Goal: Submit feedback/report problem: Submit feedback/report problem

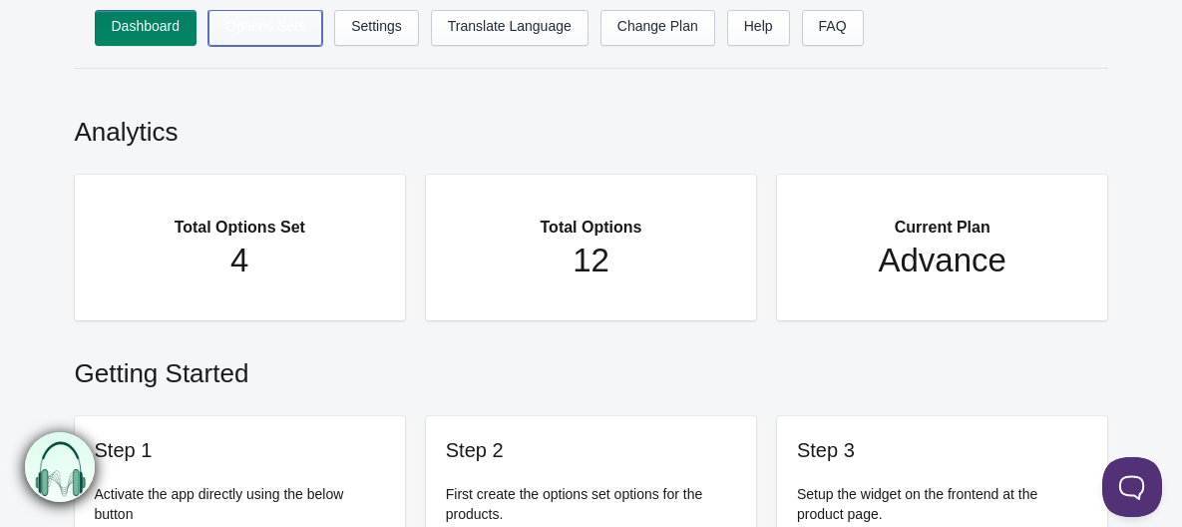
click at [274, 36] on link "Options Sets" at bounding box center [266, 28] width 114 height 36
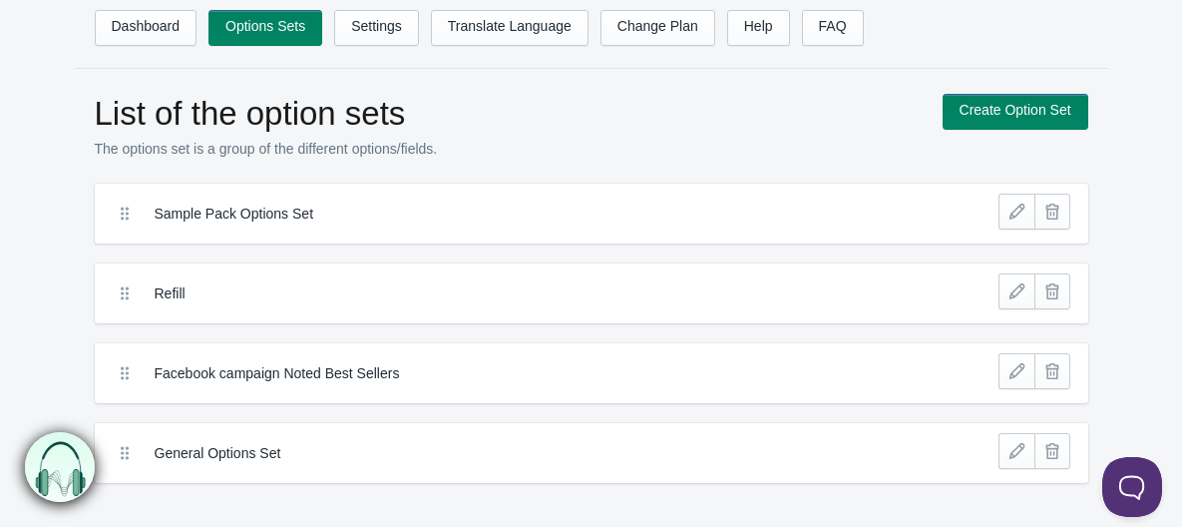
click at [743, 143] on p "The options set is a group of the different options/fields." at bounding box center [509, 149] width 828 height 20
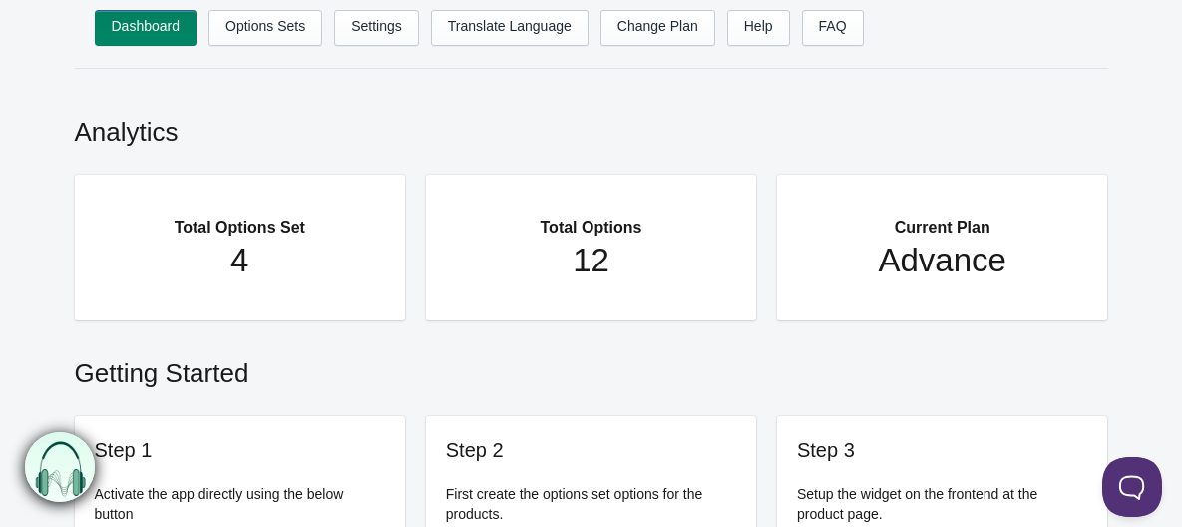
drag, startPoint x: 0, startPoint y: 0, endPoint x: 602, endPoint y: 154, distance: 620.9
click at [602, 154] on h2 "Analytics" at bounding box center [592, 127] width 1034 height 66
click at [371, 36] on link "Settings" at bounding box center [376, 28] width 85 height 36
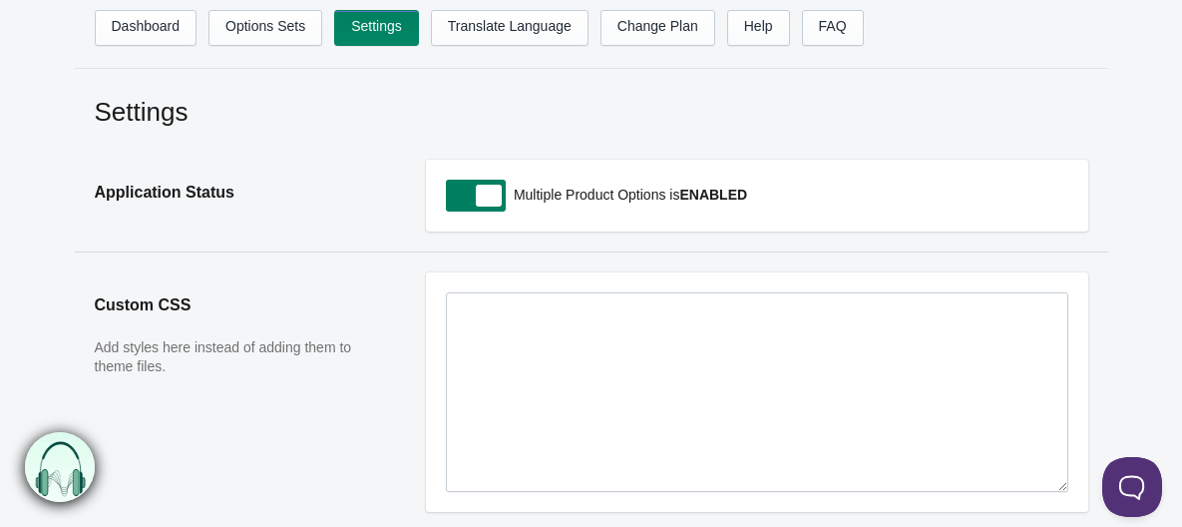
click at [478, 196] on span at bounding box center [476, 196] width 60 height 32
click at [448, 196] on input "checkbox" at bounding box center [447, 197] width 2 height 2
click at [383, 292] on h2 "Custom CSS" at bounding box center [240, 305] width 291 height 66
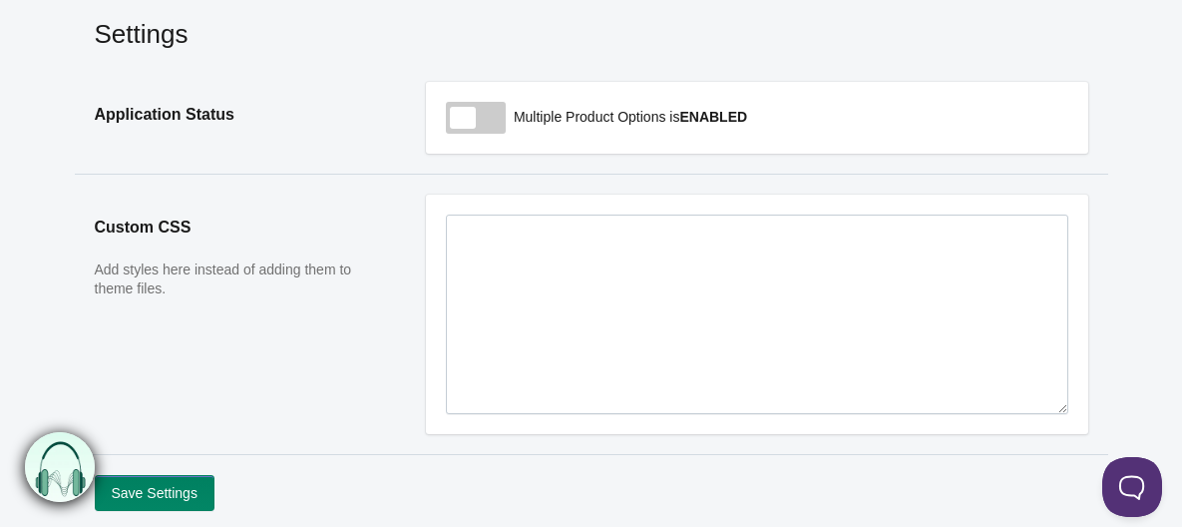
scroll to position [79, 0]
click at [471, 116] on span at bounding box center [476, 117] width 60 height 32
click at [448, 117] on input "checkbox" at bounding box center [447, 118] width 2 height 2
click at [466, 121] on span at bounding box center [476, 117] width 60 height 32
click at [448, 119] on input "checkbox" at bounding box center [447, 118] width 2 height 2
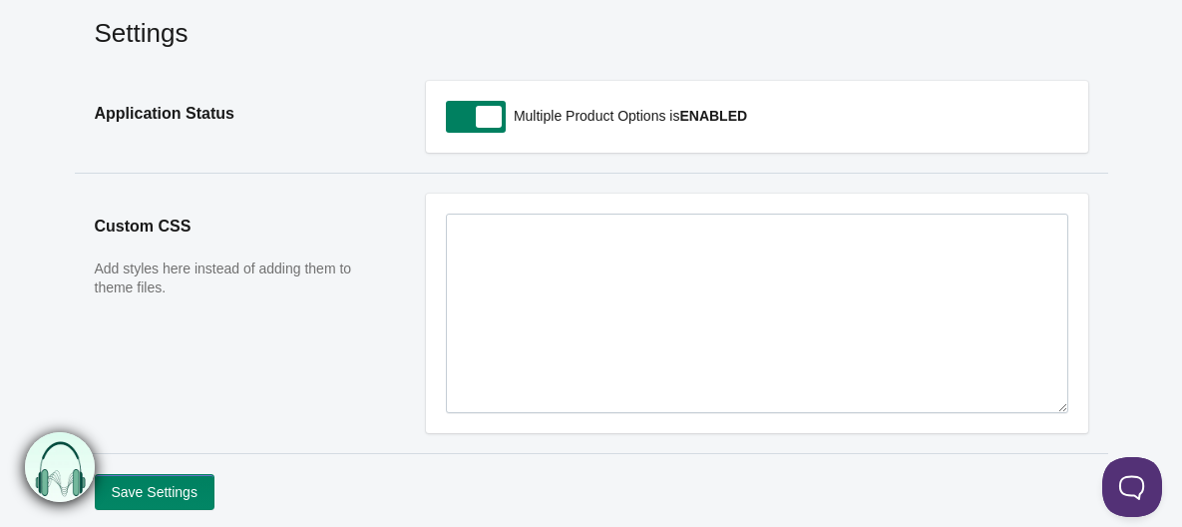
checkbox input "false"
click at [166, 499] on button "Save Settings" at bounding box center [155, 492] width 120 height 36
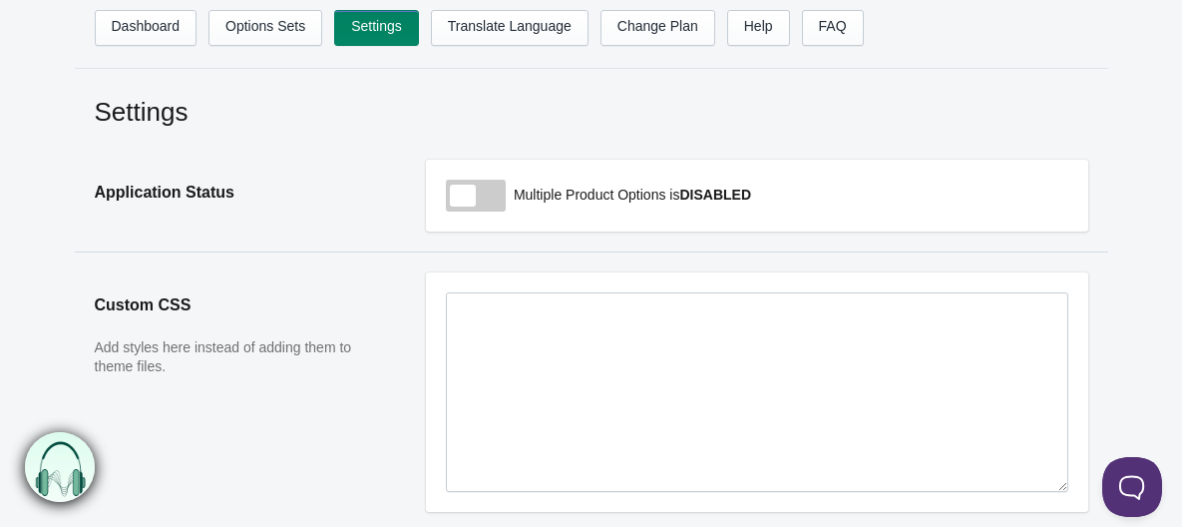
click at [478, 210] on span at bounding box center [476, 196] width 60 height 32
click at [448, 198] on input "checkbox" at bounding box center [447, 197] width 2 height 2
checkbox input "true"
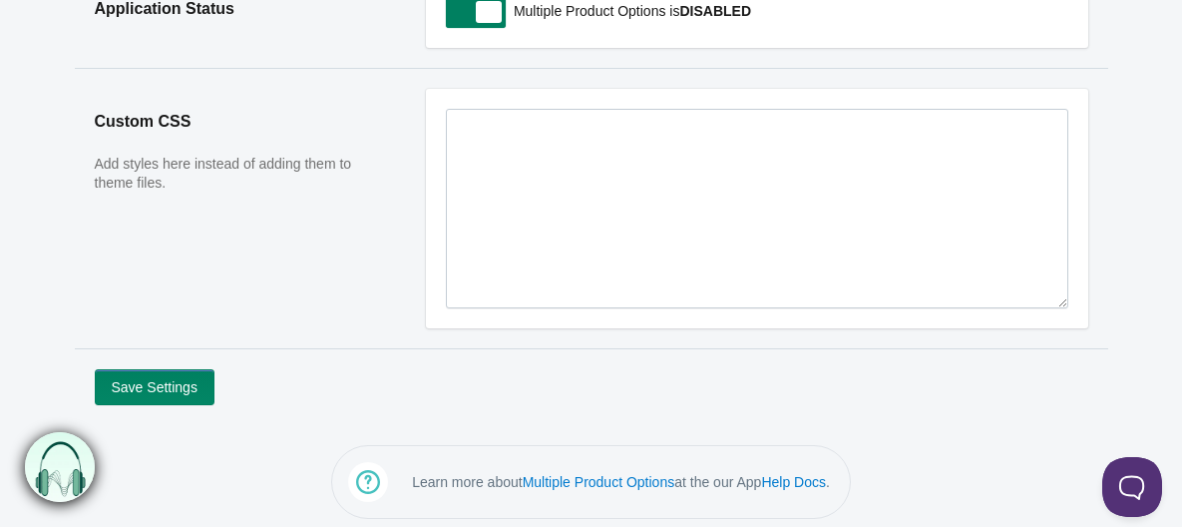
scroll to position [185, 0]
click at [183, 384] on button "Save Settings" at bounding box center [155, 386] width 120 height 36
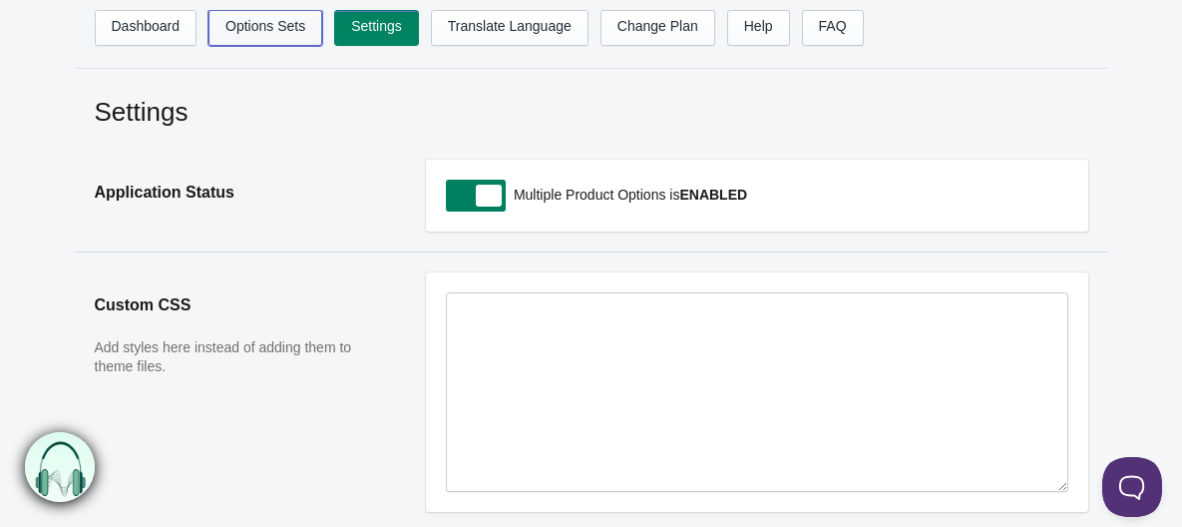
click at [255, 40] on link "Options Sets" at bounding box center [266, 28] width 114 height 36
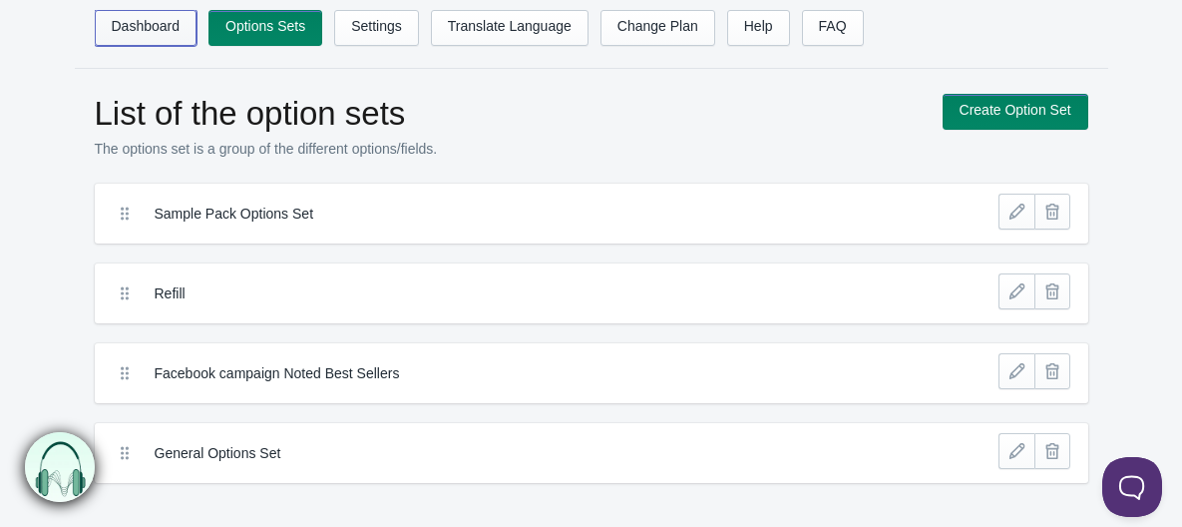
click at [137, 36] on link "Dashboard" at bounding box center [146, 28] width 103 height 36
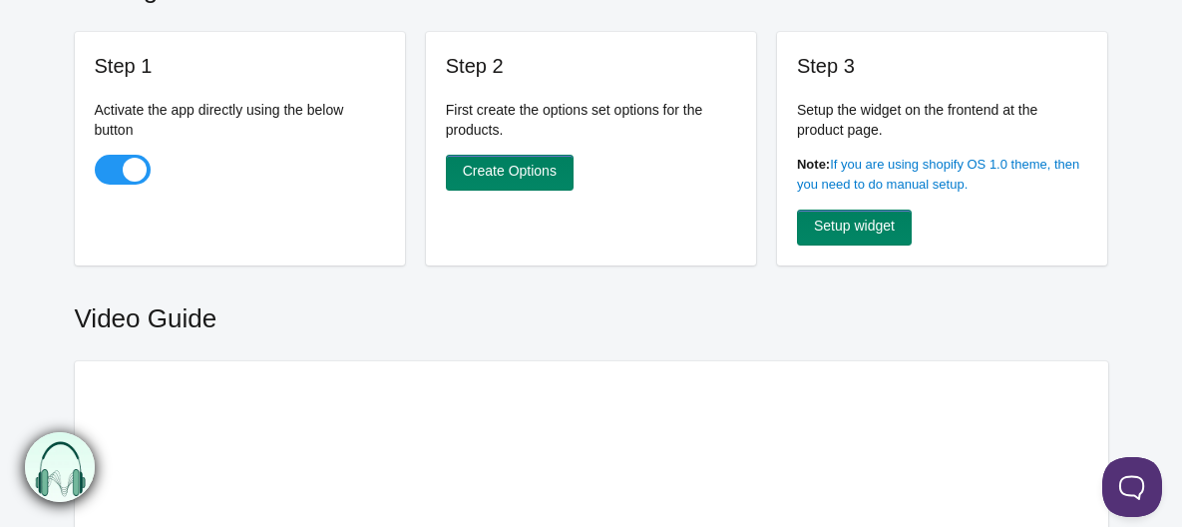
scroll to position [385, 0]
click at [135, 174] on span at bounding box center [123, 169] width 56 height 30
click at [97, 172] on input "checkbox" at bounding box center [96, 171] width 2 height 2
click at [125, 159] on span at bounding box center [123, 169] width 56 height 30
click at [97, 170] on input "checkbox" at bounding box center [96, 171] width 2 height 2
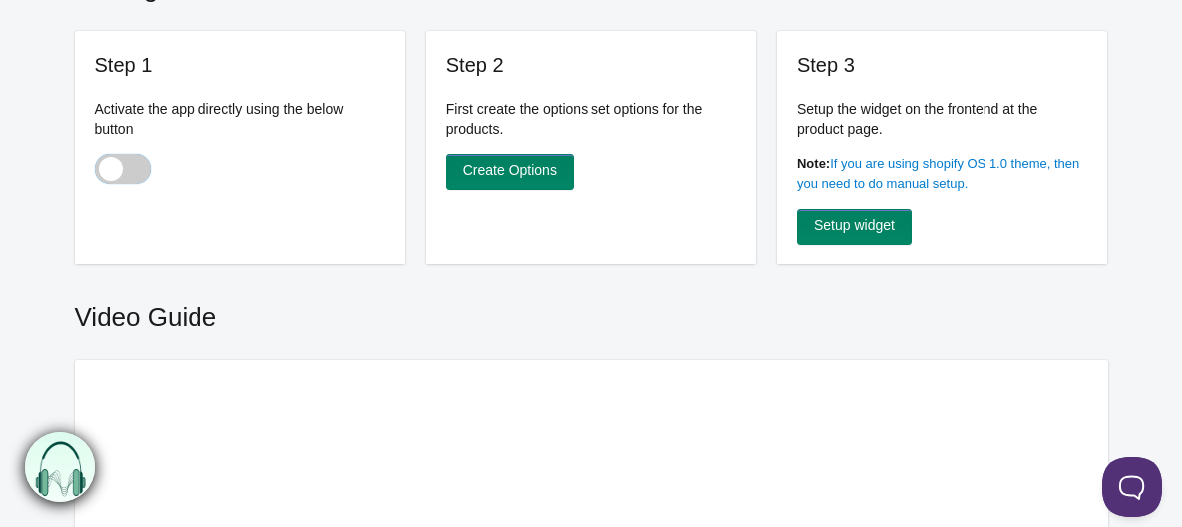
checkbox input "true"
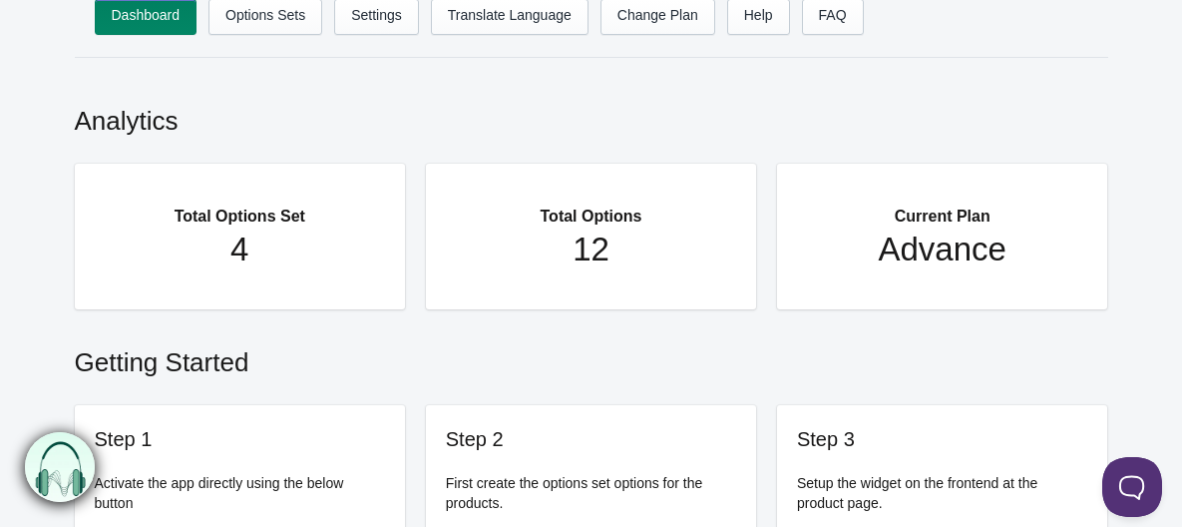
scroll to position [0, 0]
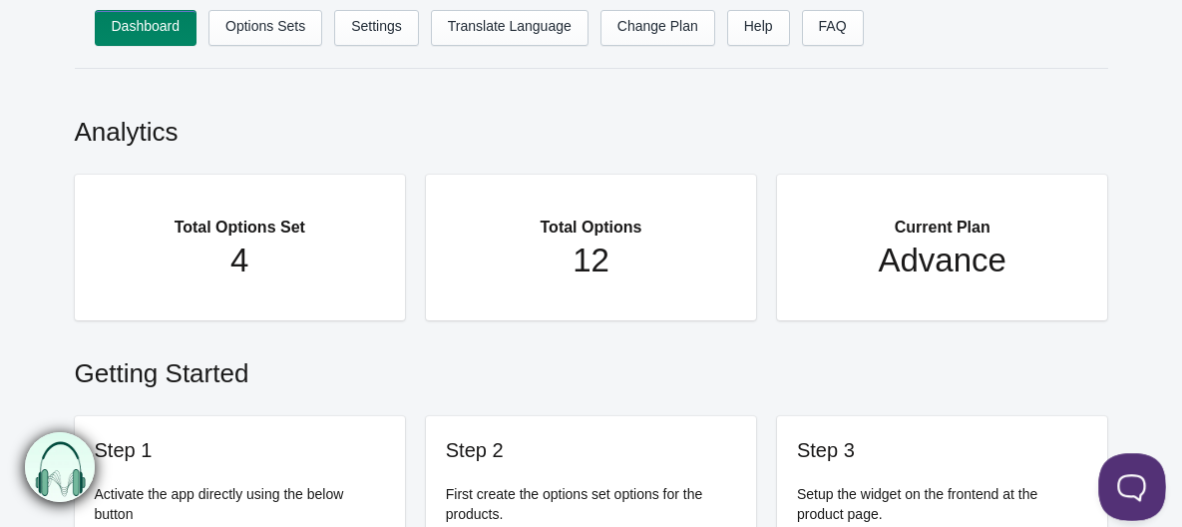
click at [1130, 491] on button at bounding box center [1128, 483] width 60 height 60
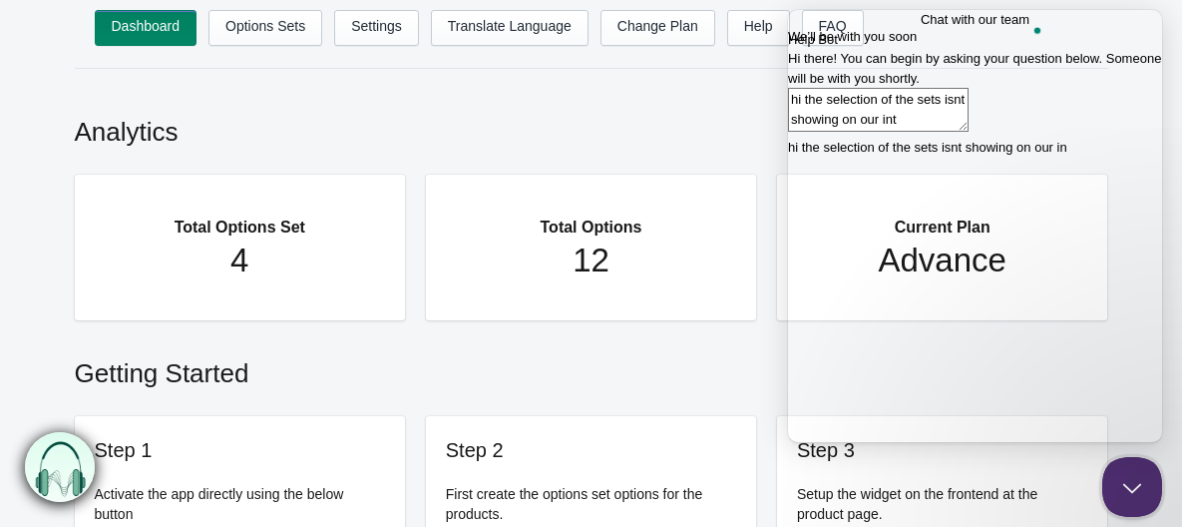
scroll to position [3, 0]
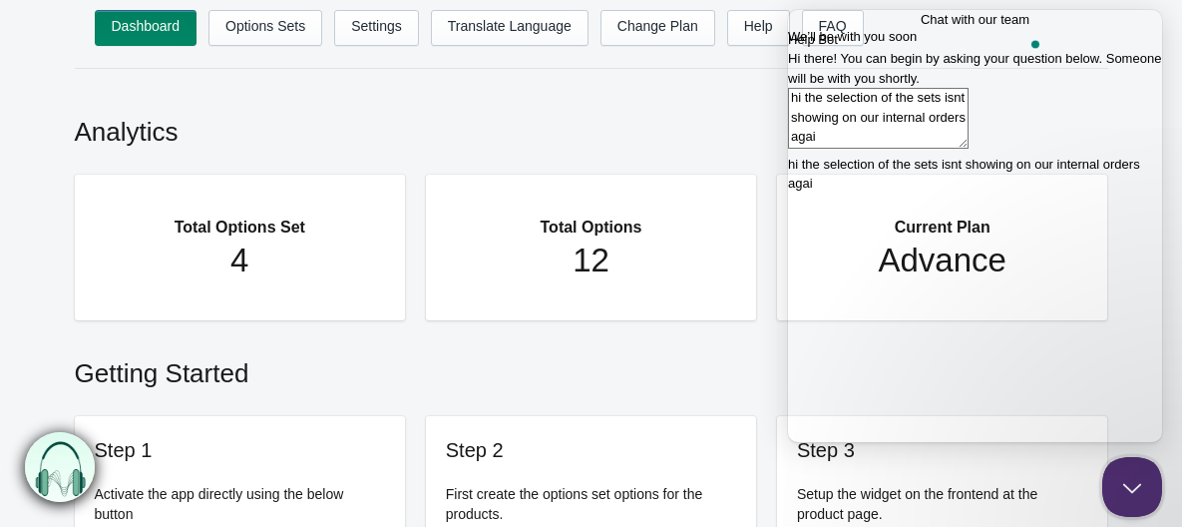
type textarea "hi the selection of the sets isnt showing on our internal orders again"
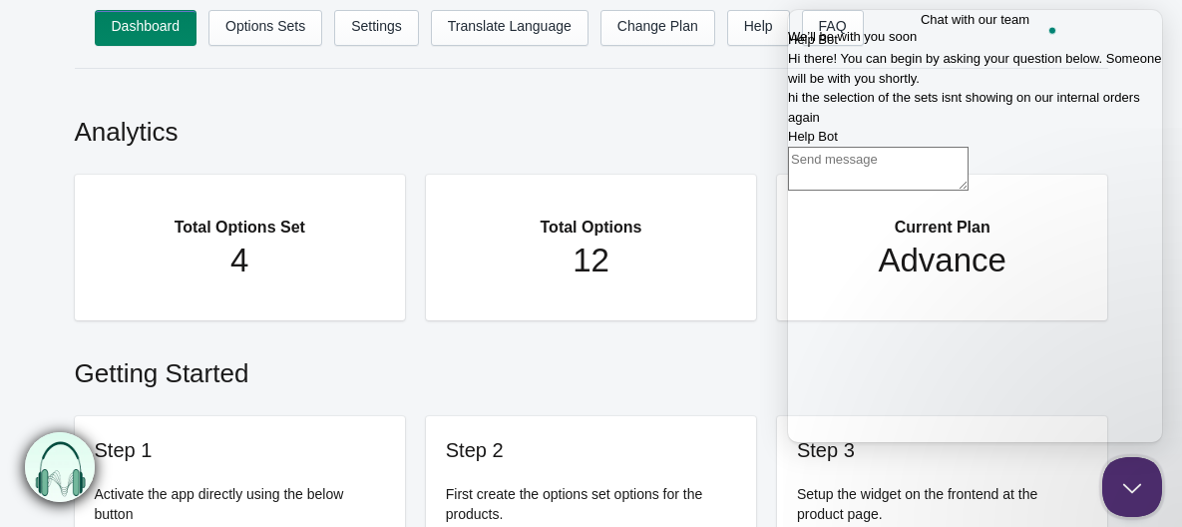
scroll to position [76, 0]
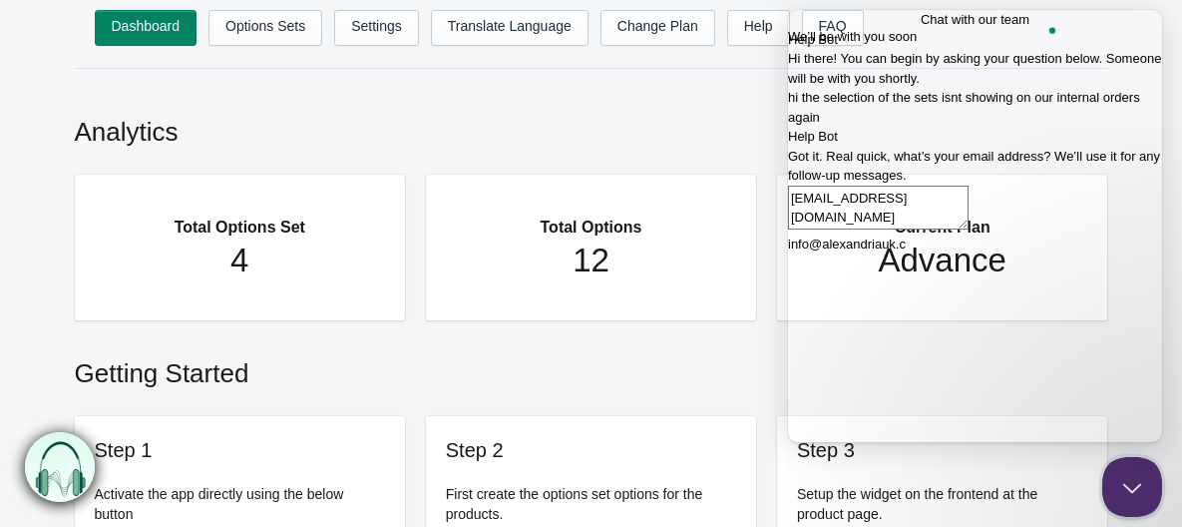
type textarea "[EMAIL_ADDRESS][DOMAIN_NAME]"
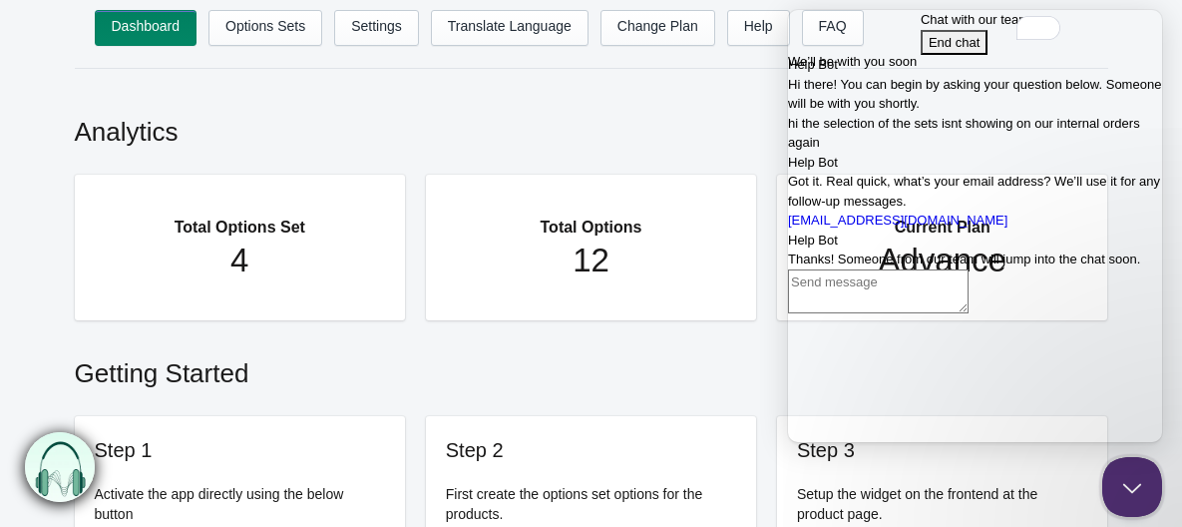
scroll to position [531, 0]
